Goal: Task Accomplishment & Management: Complete application form

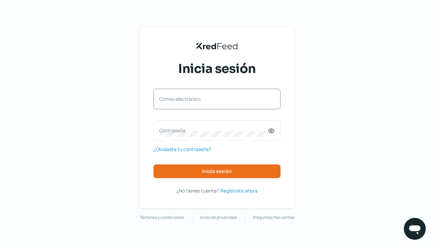
click at [173, 99] on label "Correo electrónico" at bounding box center [213, 99] width 108 height 7
click at [173, 100] on input "Correo electrónico" at bounding box center [216, 103] width 115 height 6
type input "growthfacto@gmail.com"
click at [193, 149] on span "¿Olvidaste tu contraseña?" at bounding box center [182, 149] width 58 height 9
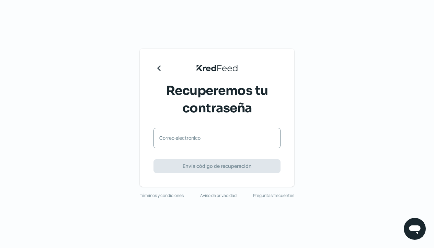
click at [175, 140] on label "Correo electrónico" at bounding box center [213, 138] width 108 height 7
click at [175, 140] on input "Correo electrónico" at bounding box center [216, 142] width 115 height 6
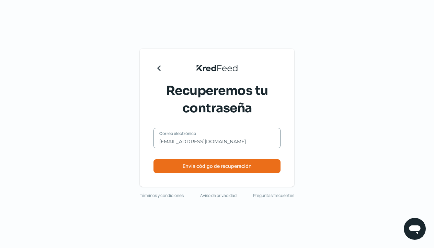
type input "growthfacto@gmail.com"
click at [320, 147] on div "KredFeed's Black Logo Recuperemos tu contraseña growthfacto@gmail.com Correo el…" at bounding box center [217, 124] width 434 height 248
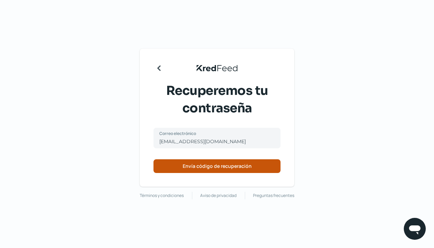
click at [222, 167] on span "Envía código de recuperación" at bounding box center [217, 166] width 69 height 5
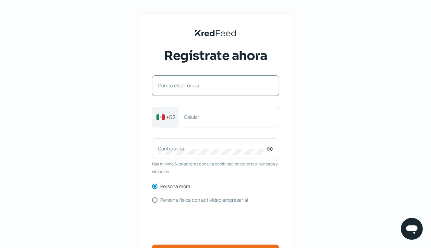
click at [169, 85] on label "Correo electrónico" at bounding box center [212, 85] width 108 height 7
click at [169, 86] on input "Correo electrónico" at bounding box center [215, 89] width 115 height 6
type input "[EMAIL_ADDRESS][DOMAIN_NAME]"
click at [193, 118] on label "Celular" at bounding box center [225, 117] width 82 height 7
click at [193, 118] on input "Celular" at bounding box center [228, 117] width 89 height 6
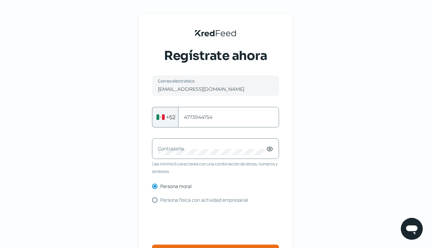
type input "4773944754"
click at [179, 149] on label "Contraseña" at bounding box center [212, 149] width 108 height 7
click at [272, 150] on icon at bounding box center [269, 149] width 7 height 7
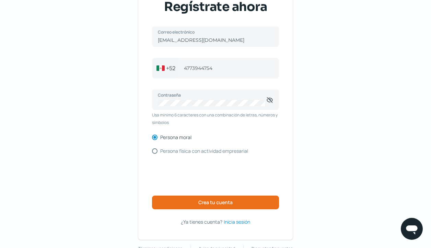
scroll to position [53, 0]
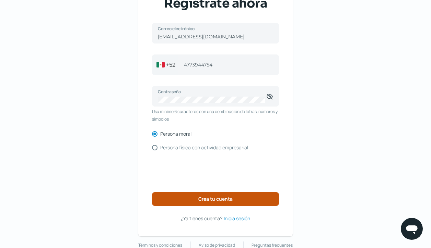
click at [205, 200] on span "Crea tu cuenta" at bounding box center [215, 199] width 34 height 5
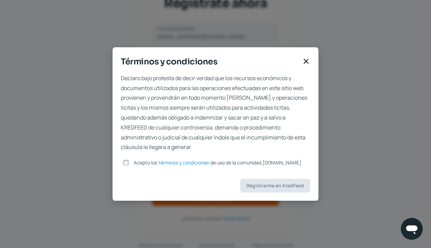
click at [129, 162] on input "Acepto los términos y condiciones de uso de la comunidad [DOMAIN_NAME]" at bounding box center [126, 163] width 6 height 6
checkbox input "true"
click at [283, 186] on span "Registrarme en KredFeed" at bounding box center [275, 186] width 58 height 5
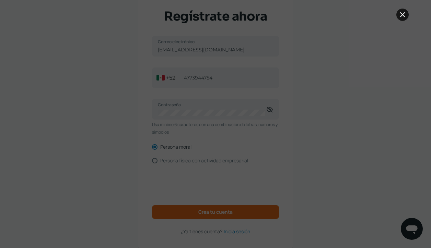
click at [404, 13] on icon at bounding box center [403, 15] width 4 height 4
